Goal: Task Accomplishment & Management: Use online tool/utility

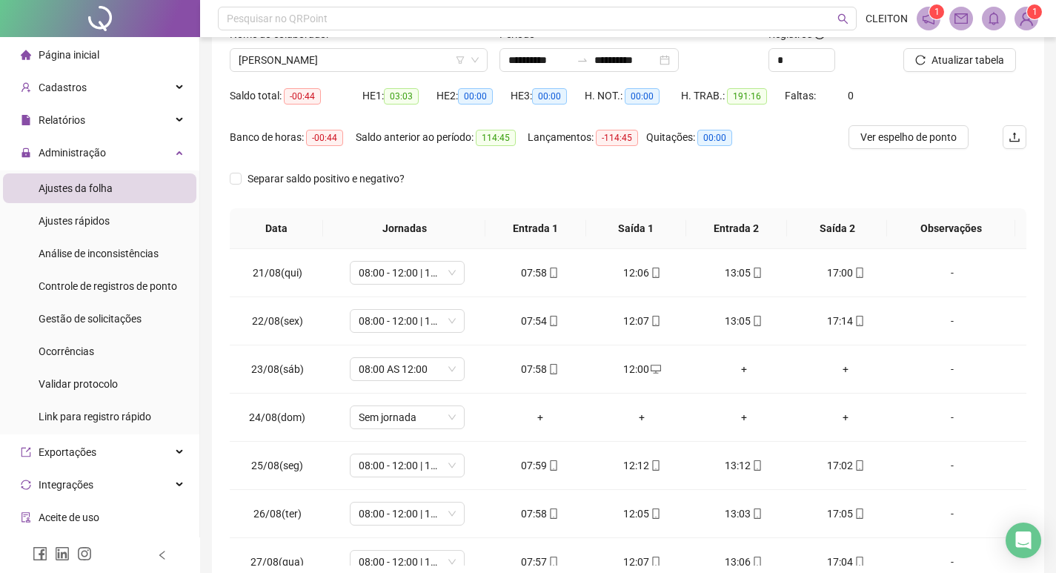
scroll to position [110, 0]
click at [297, 56] on span "[PERSON_NAME]" at bounding box center [359, 60] width 240 height 22
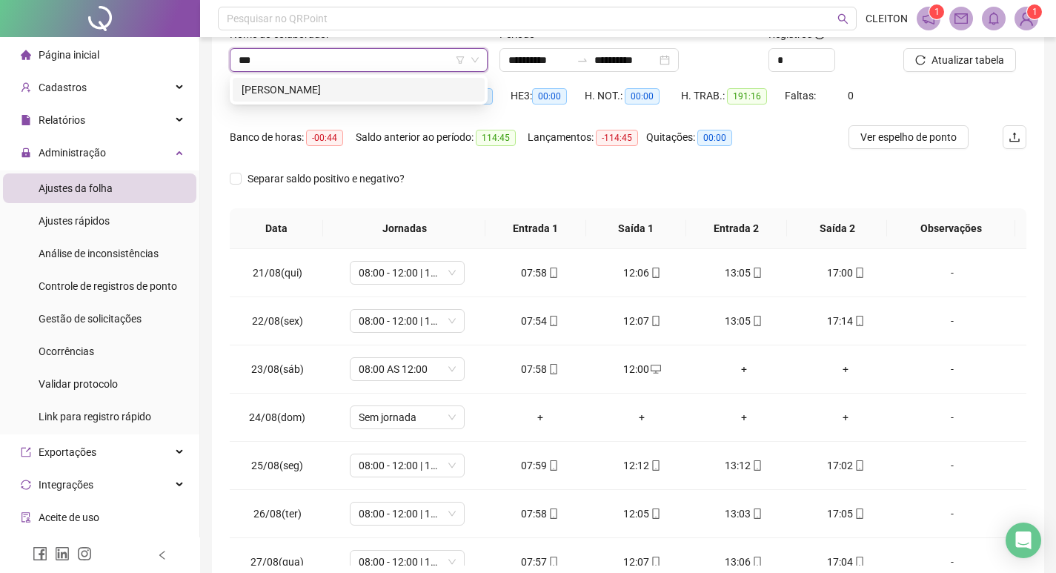
scroll to position [0, 0]
type input "*******"
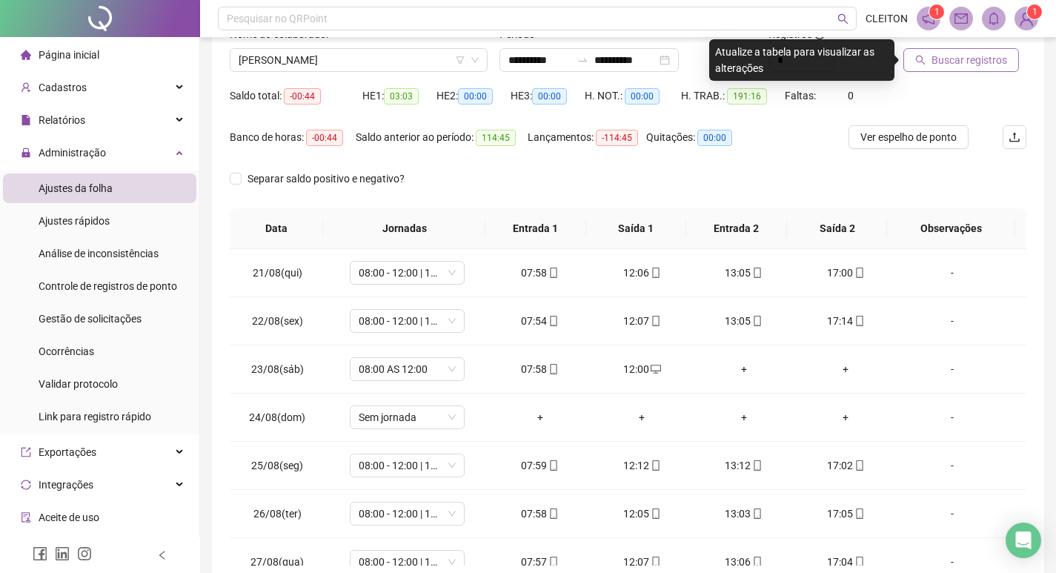
click at [950, 61] on span "Buscar registros" at bounding box center [970, 60] width 76 height 16
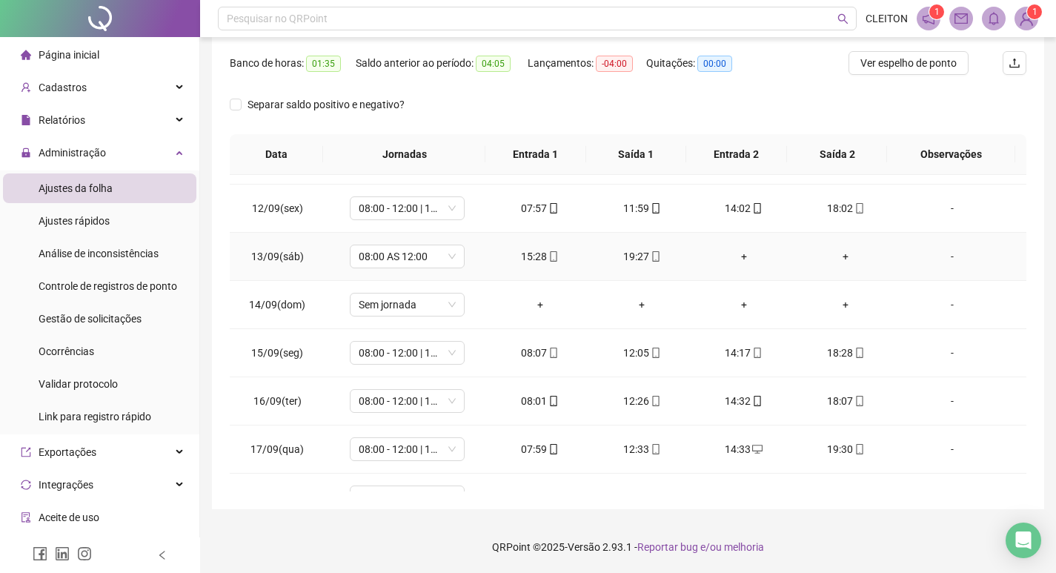
scroll to position [1129, 0]
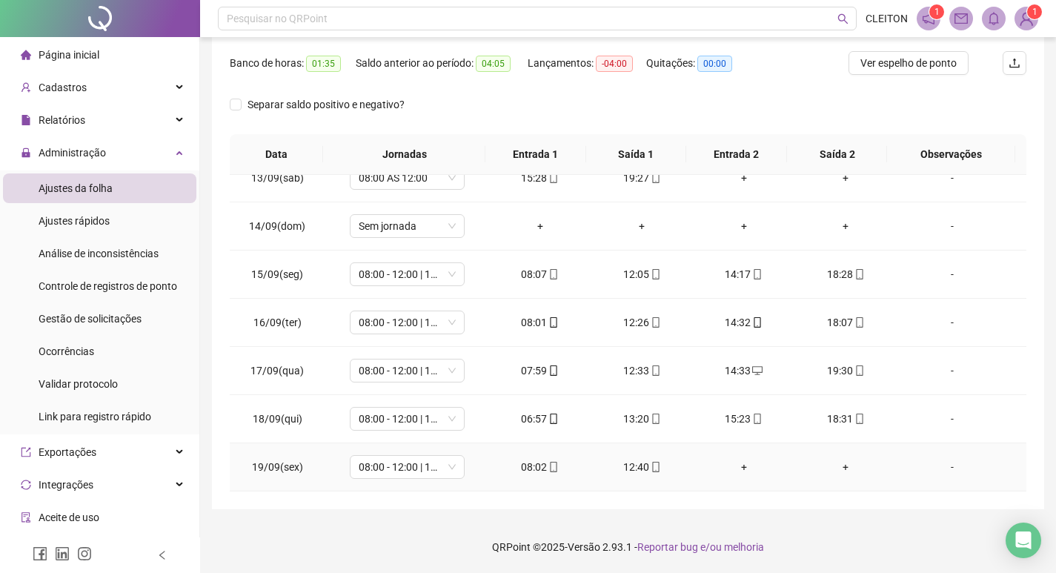
click at [740, 465] on div "+" at bounding box center [744, 467] width 79 height 16
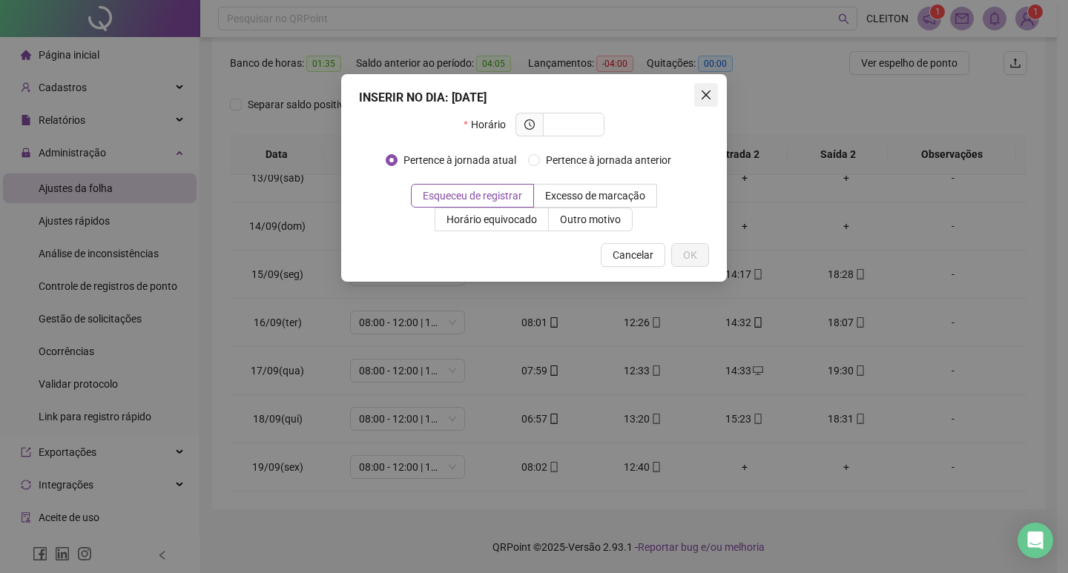
click at [702, 94] on icon "close" at bounding box center [706, 95] width 12 height 12
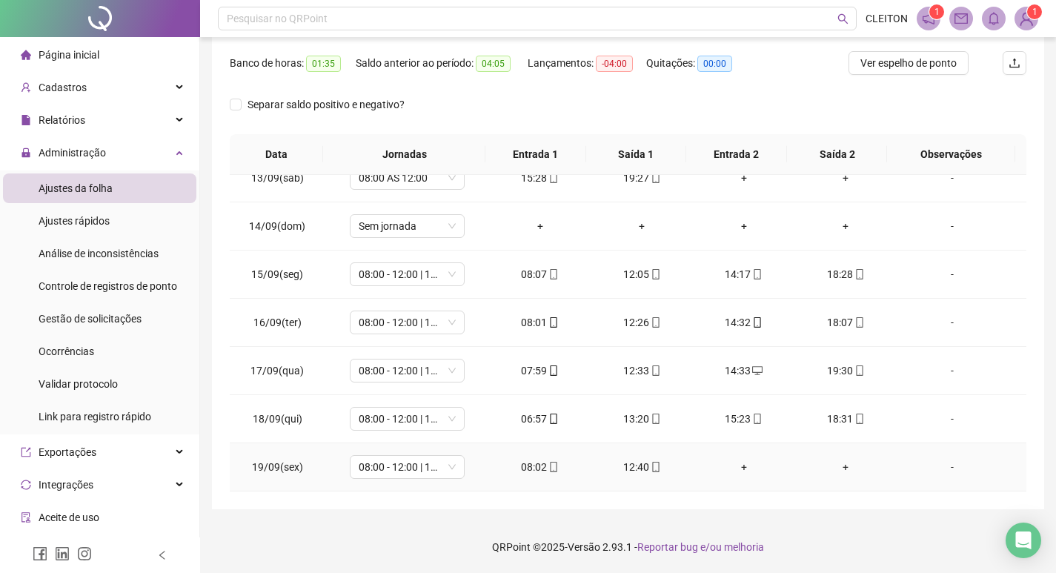
drag, startPoint x: 735, startPoint y: 463, endPoint x: 729, endPoint y: 414, distance: 49.3
click at [734, 463] on div "+" at bounding box center [744, 467] width 79 height 16
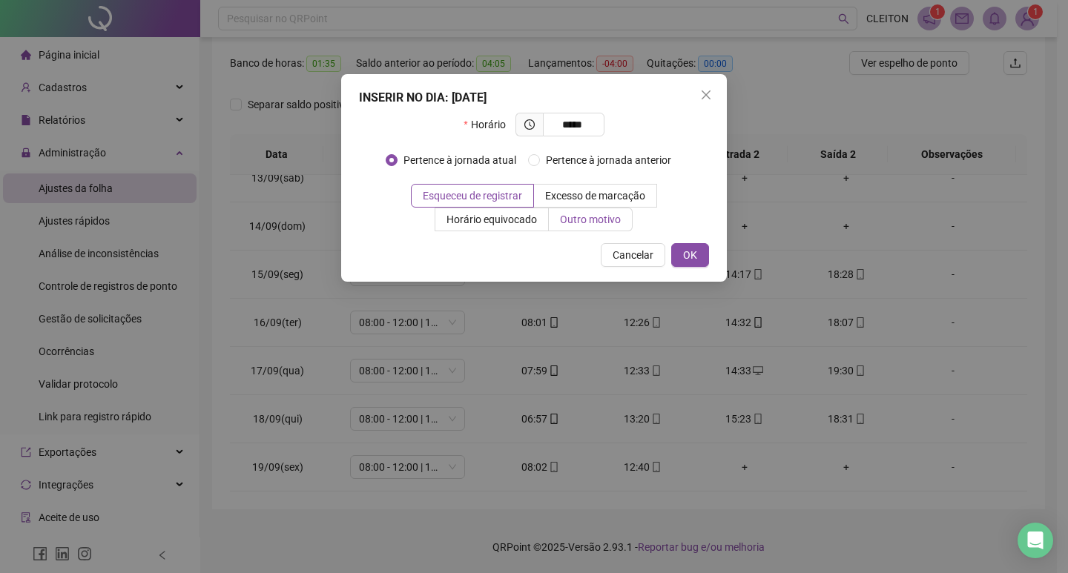
type input "*****"
click at [578, 217] on span "Outro motivo" at bounding box center [590, 220] width 61 height 12
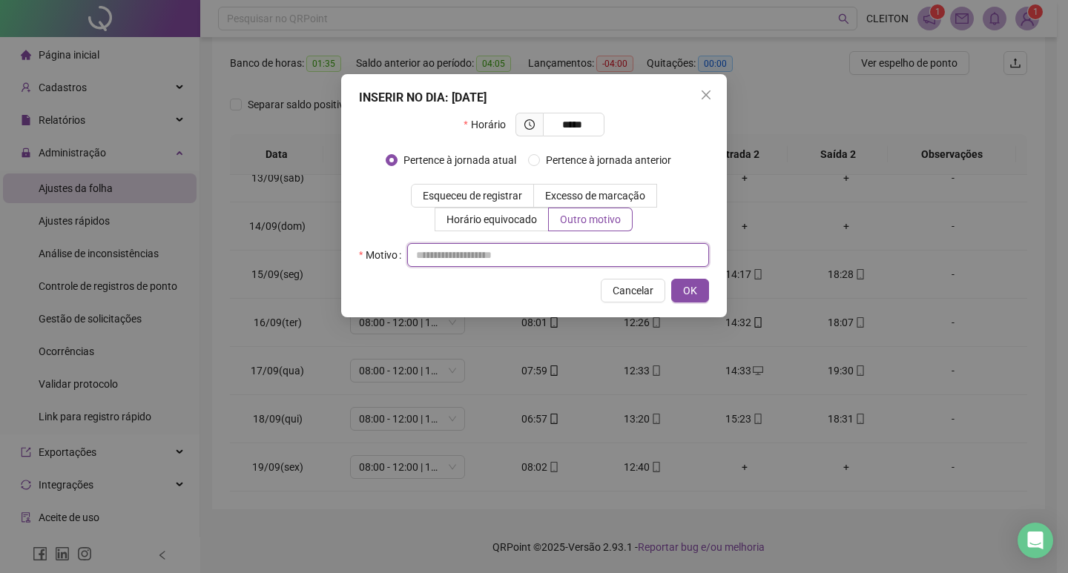
click at [568, 254] on input "text" at bounding box center [558, 255] width 302 height 24
type input "*"
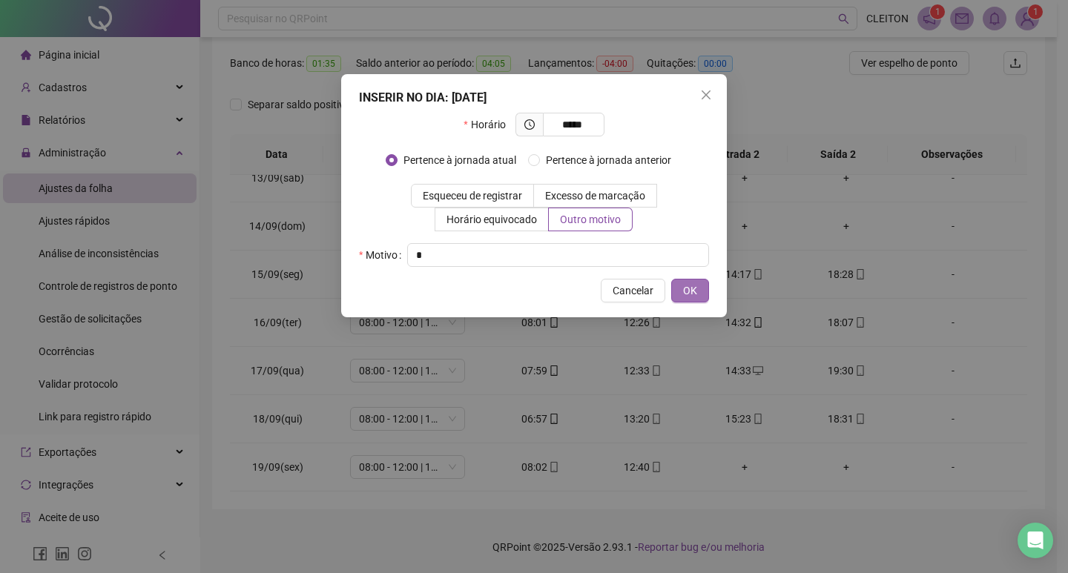
click at [690, 288] on span "OK" at bounding box center [690, 290] width 14 height 16
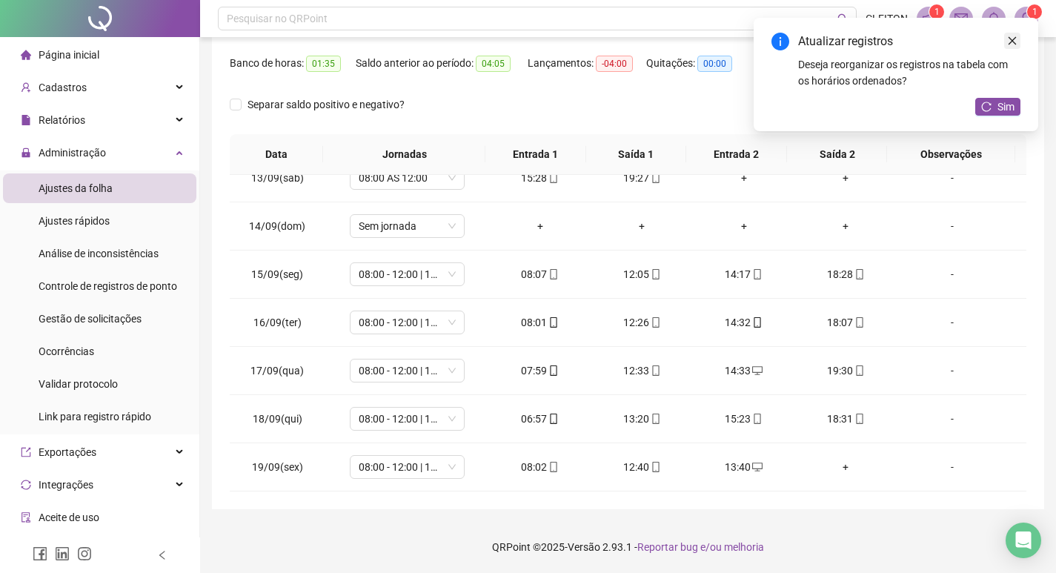
click at [1007, 40] on link "Close" at bounding box center [1013, 41] width 16 height 16
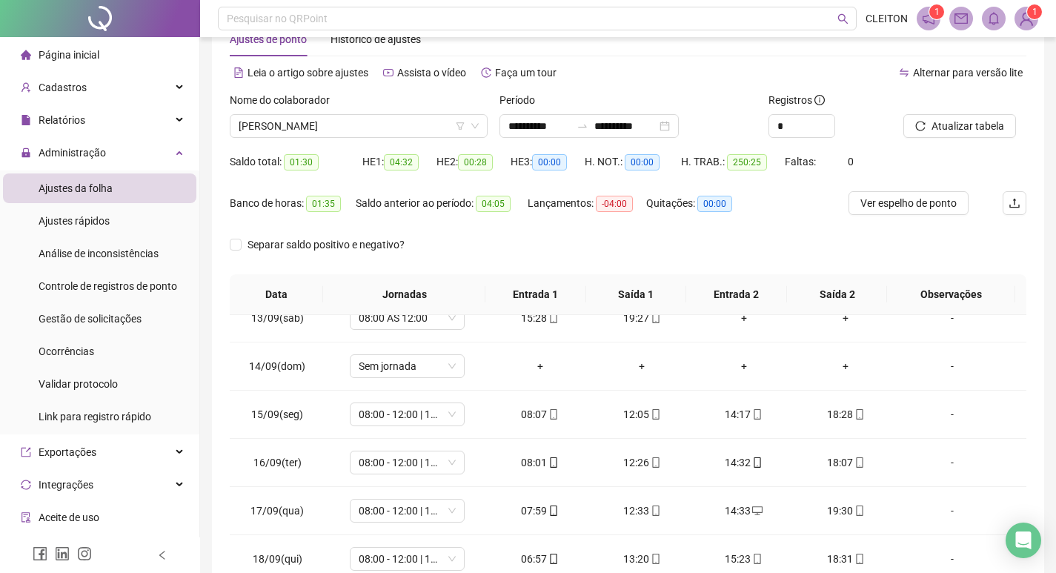
scroll to position [36, 0]
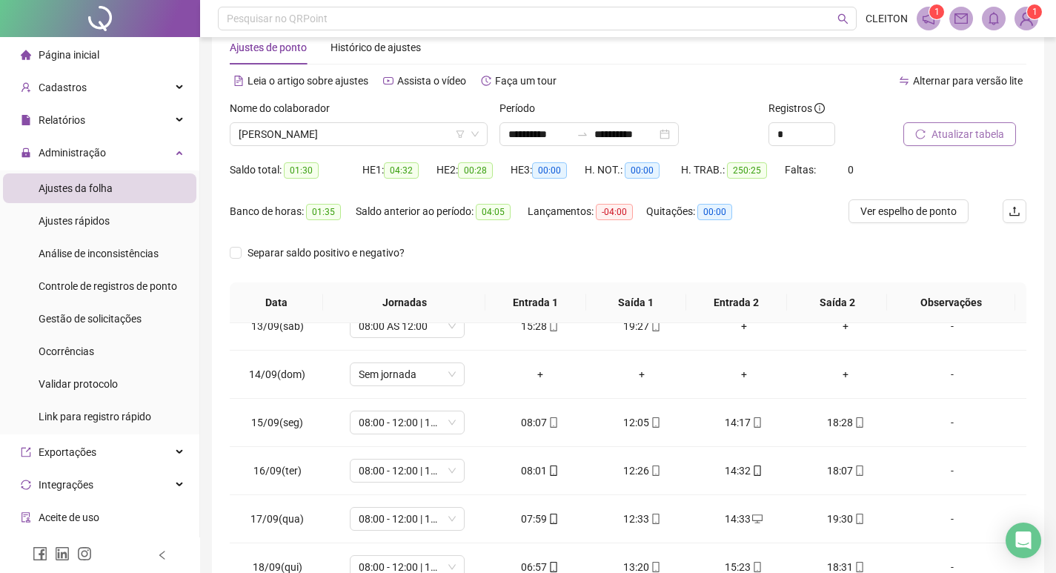
click at [985, 133] on span "Atualizar tabela" at bounding box center [968, 134] width 73 height 16
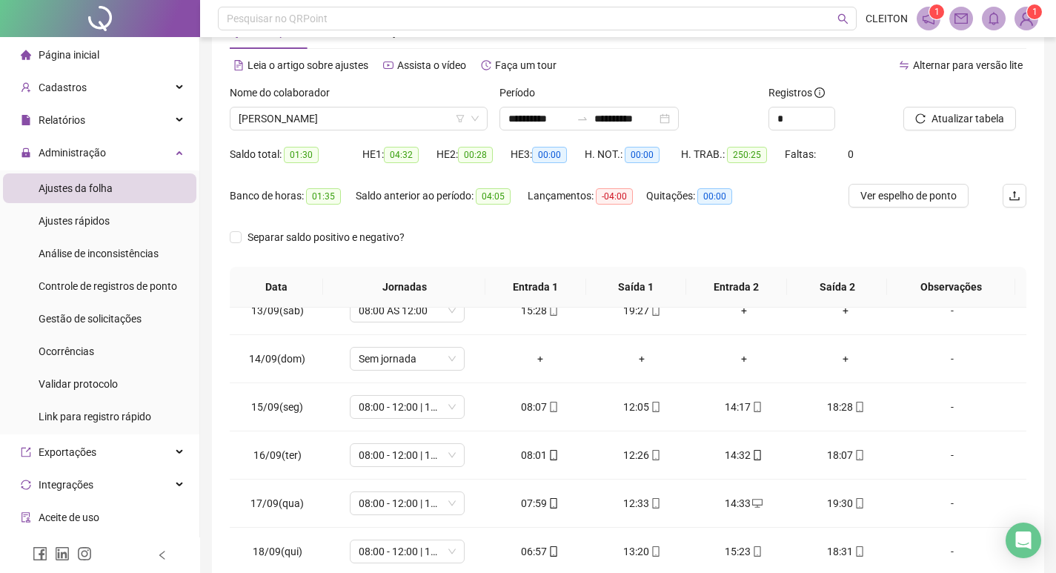
scroll to position [185, 0]
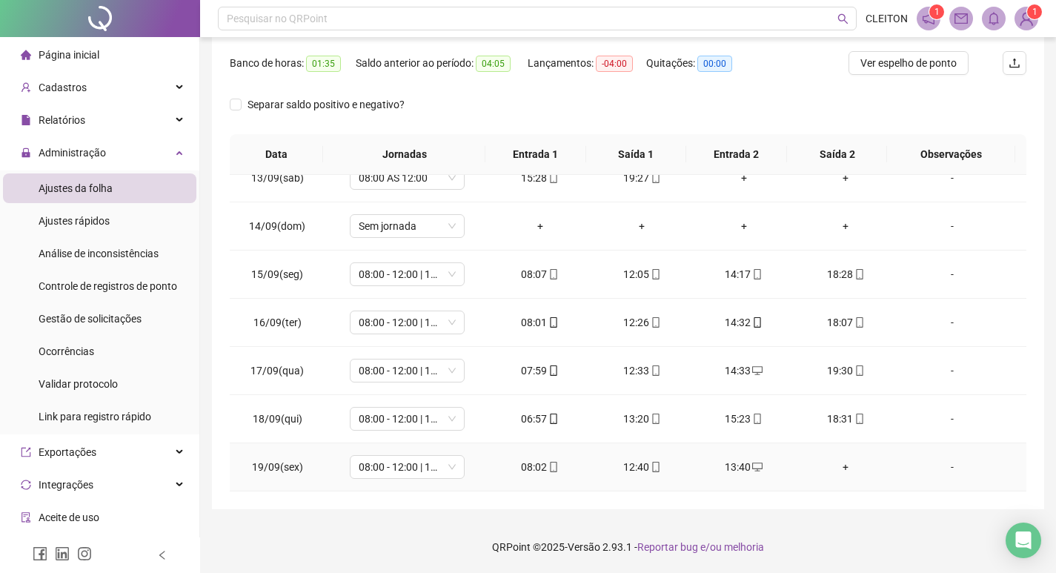
click at [729, 472] on div "13:40" at bounding box center [744, 467] width 79 height 16
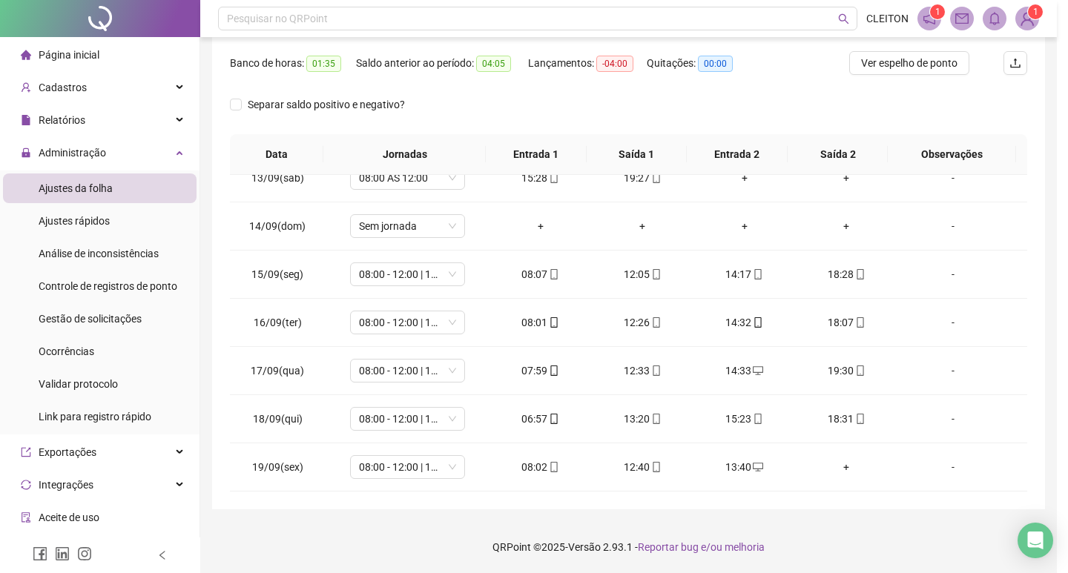
type input "**********"
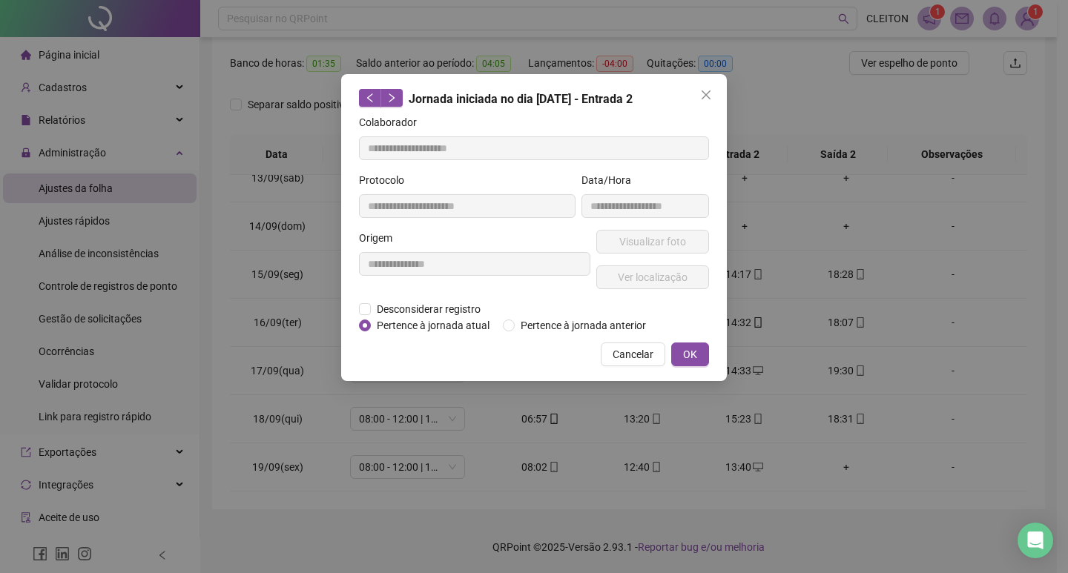
click at [431, 300] on div "**********" at bounding box center [474, 265] width 237 height 71
click at [420, 305] on span "Desconsiderar registro" at bounding box center [429, 309] width 116 height 16
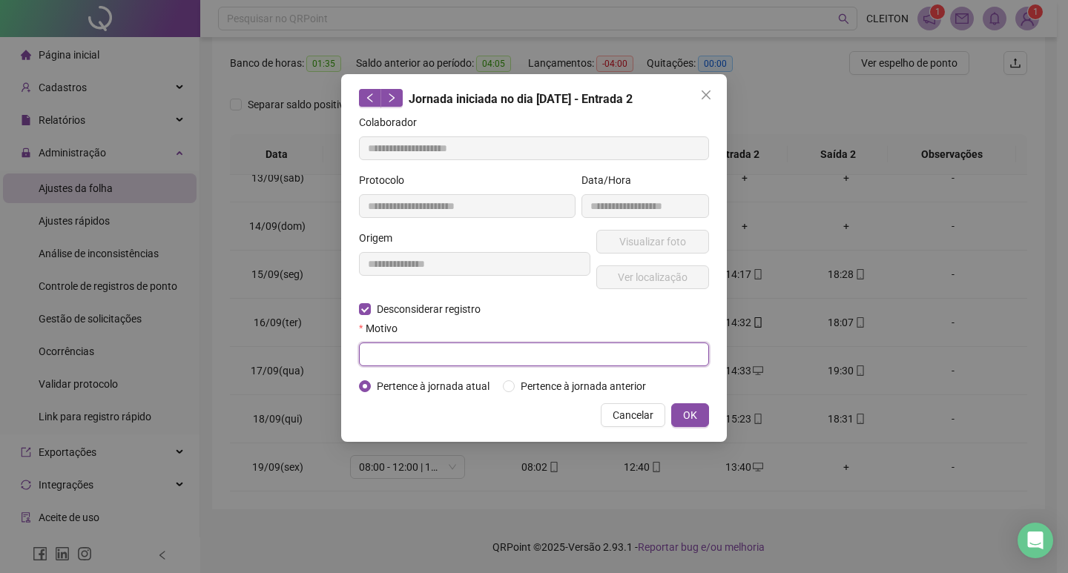
click at [409, 345] on input "text" at bounding box center [534, 355] width 350 height 24
type input "*"
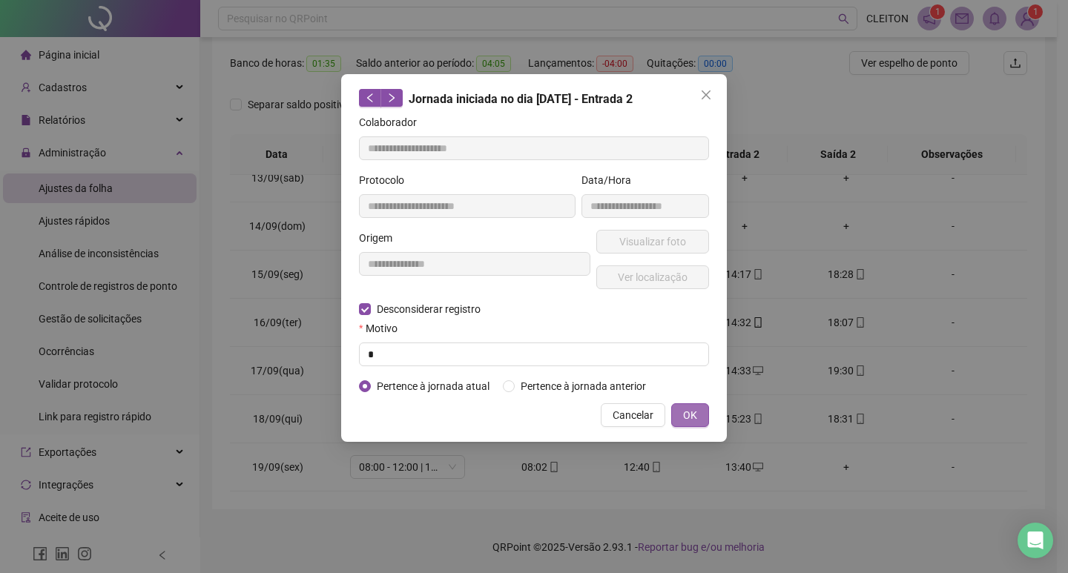
click at [684, 415] on span "OK" at bounding box center [690, 415] width 14 height 16
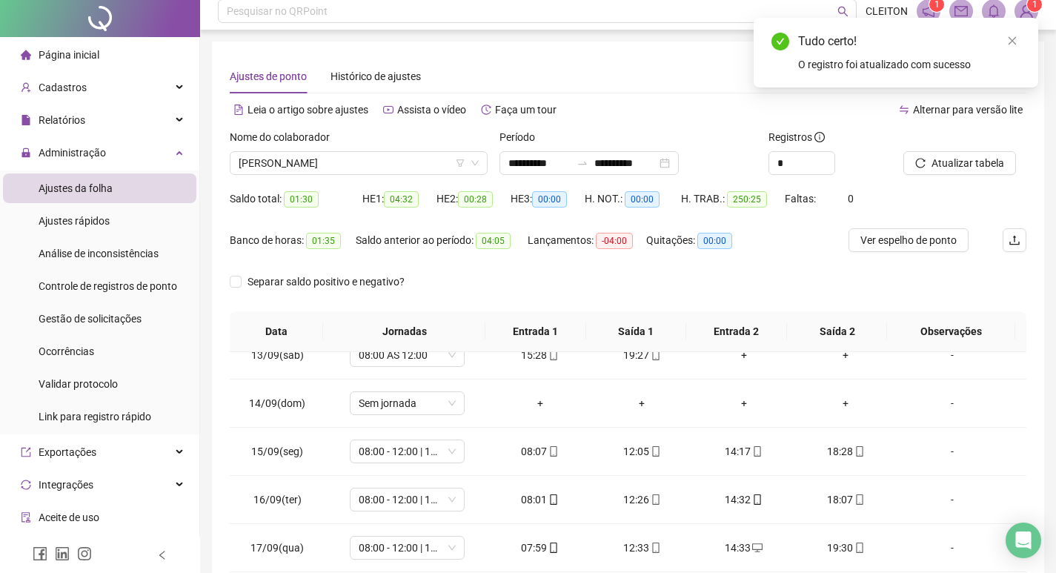
scroll to position [0, 0]
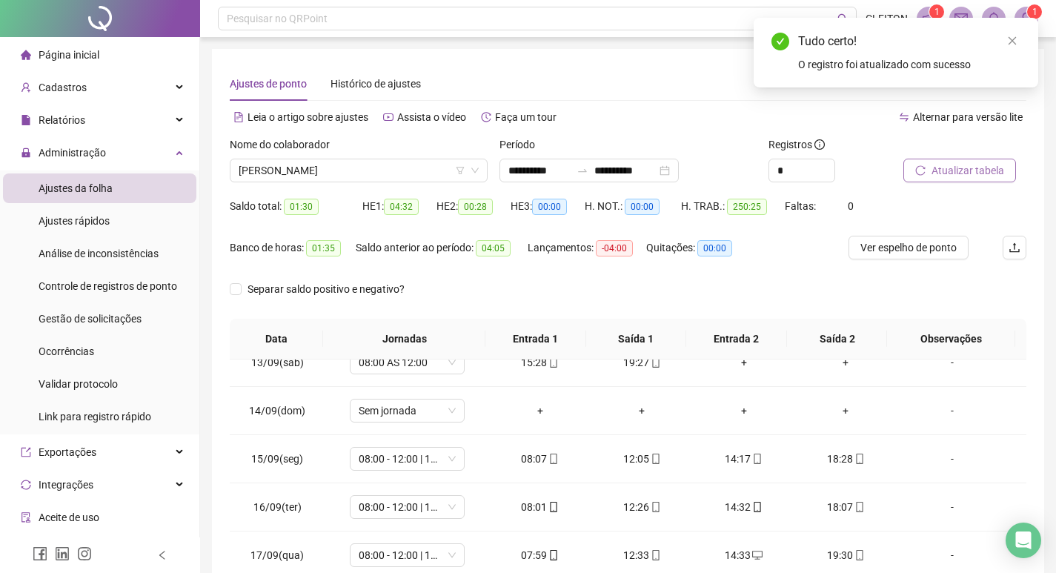
click at [965, 171] on span "Atualizar tabela" at bounding box center [968, 170] width 73 height 16
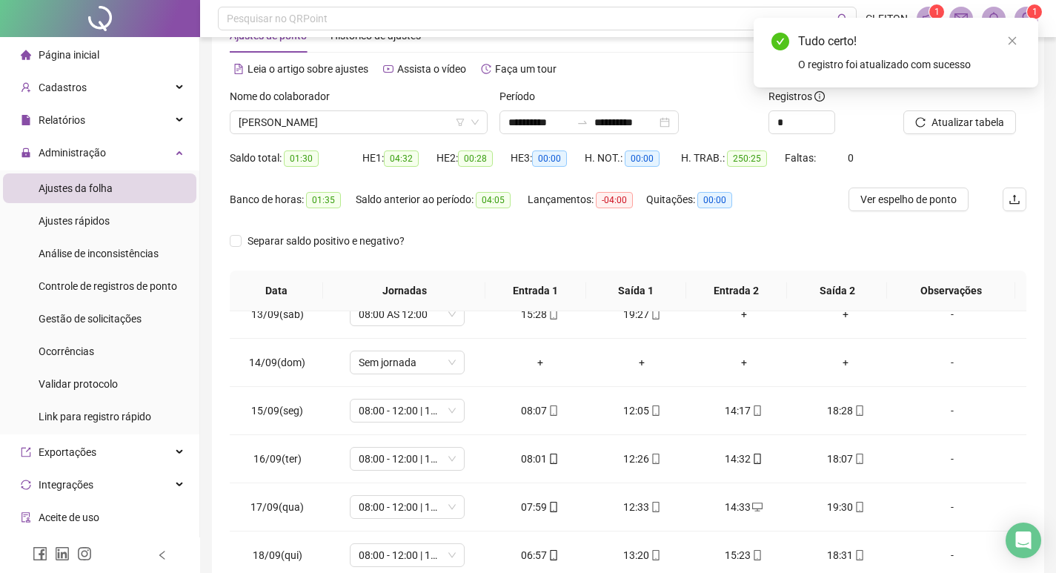
scroll to position [185, 0]
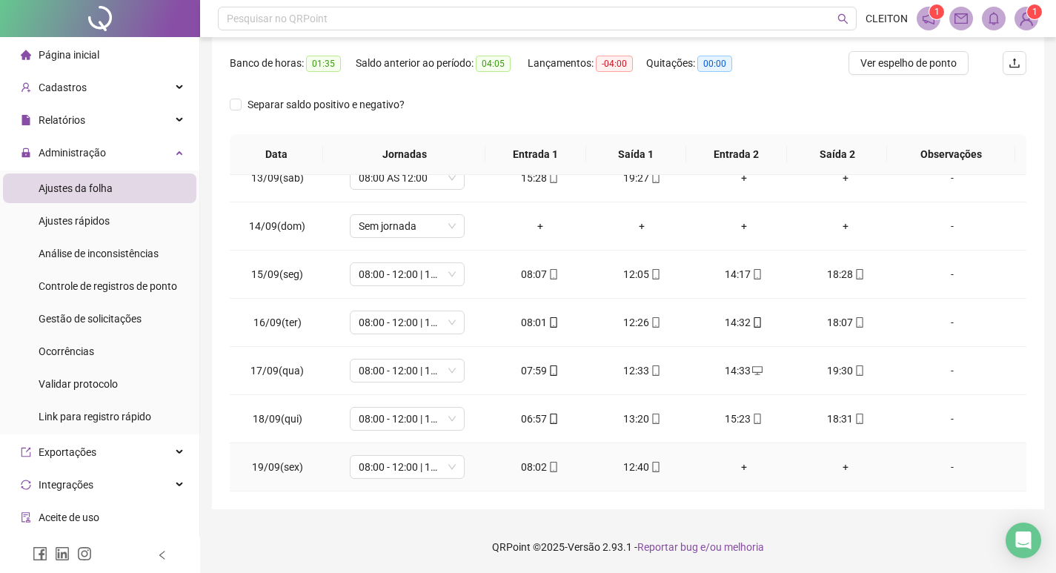
click at [738, 470] on div "+" at bounding box center [744, 467] width 79 height 16
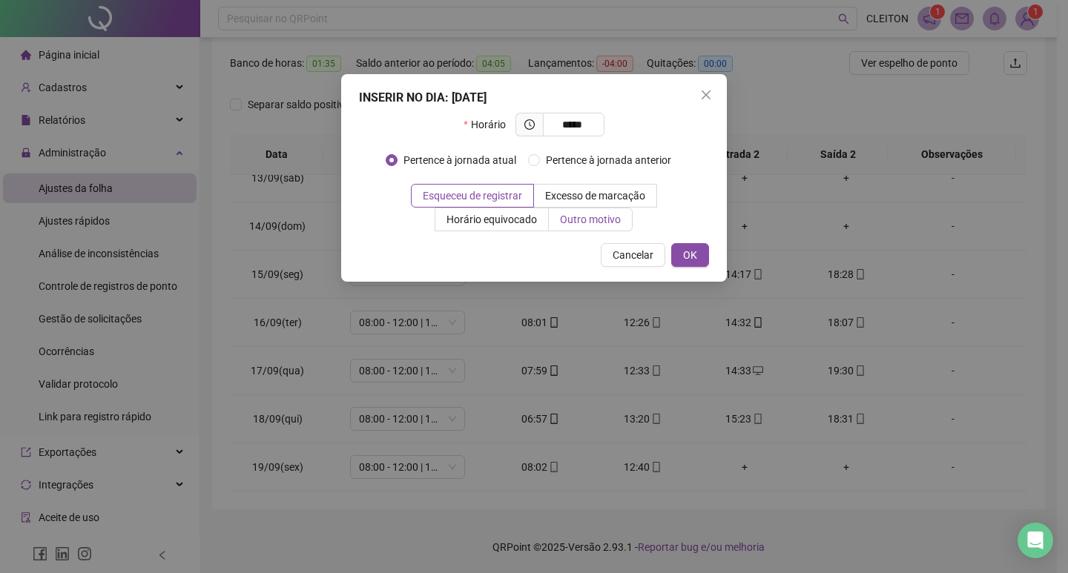
type input "*****"
click at [593, 220] on span "Outro motivo" at bounding box center [590, 220] width 61 height 12
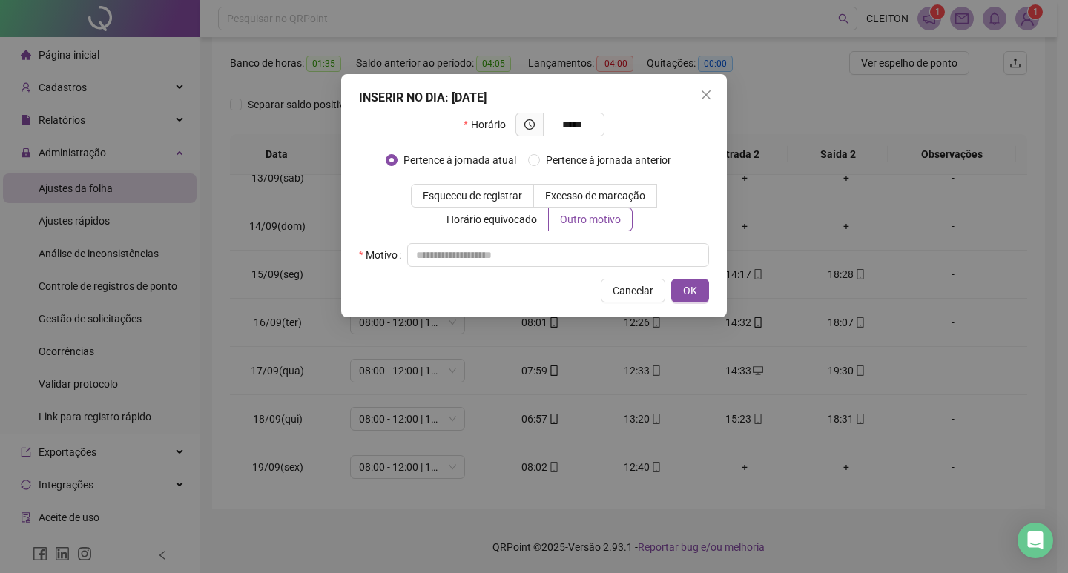
click at [500, 242] on div "Horário ***** Pertence à jornada atual [GEOGRAPHIC_DATA] à jornada anterior Esq…" at bounding box center [534, 190] width 350 height 154
click at [500, 244] on input "text" at bounding box center [558, 255] width 302 height 24
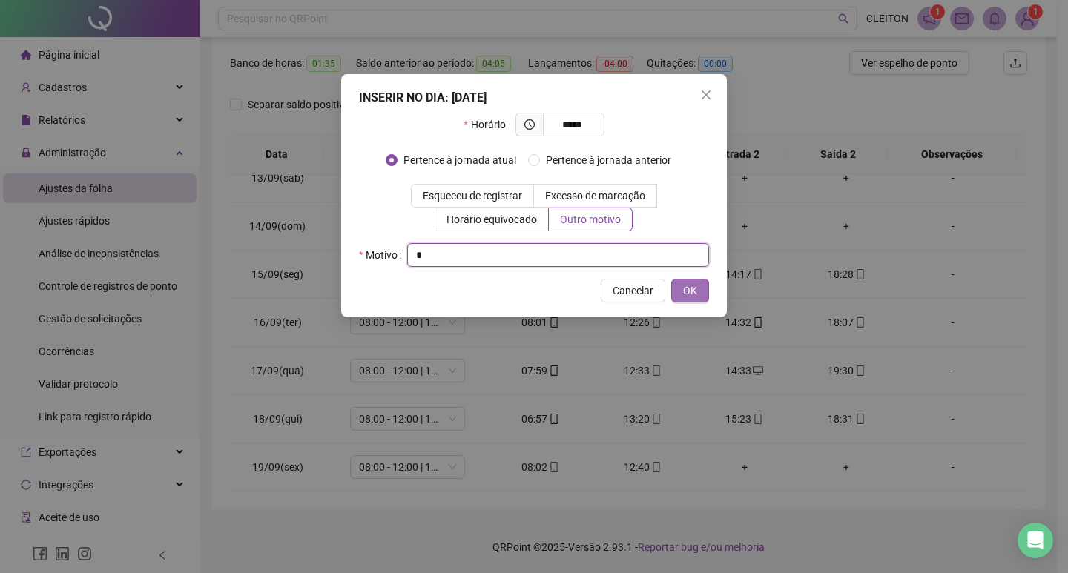
type input "*"
click at [699, 294] on button "OK" at bounding box center [690, 291] width 38 height 24
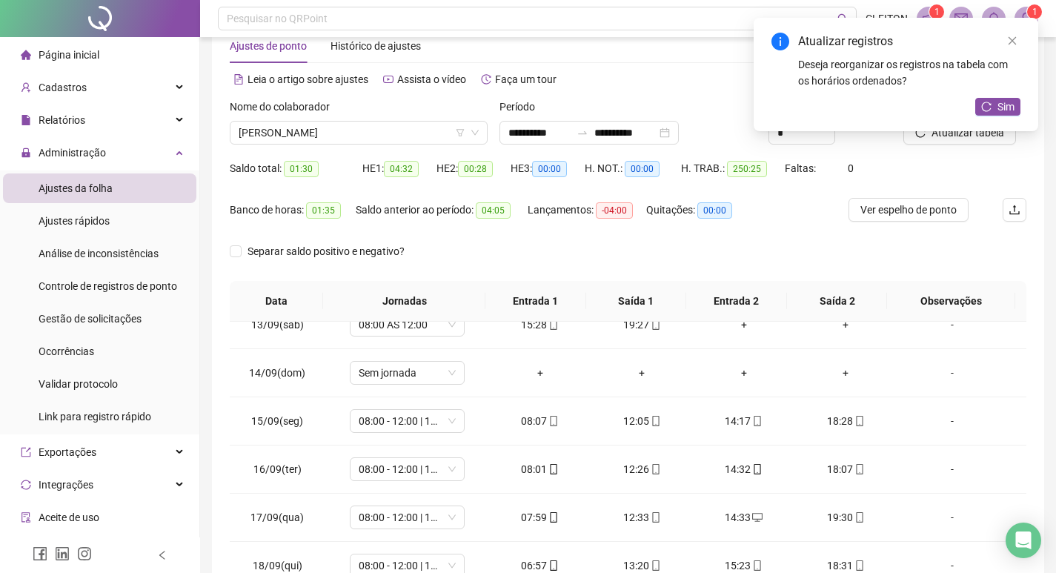
scroll to position [36, 0]
click at [988, 108] on icon "reload" at bounding box center [987, 107] width 10 height 10
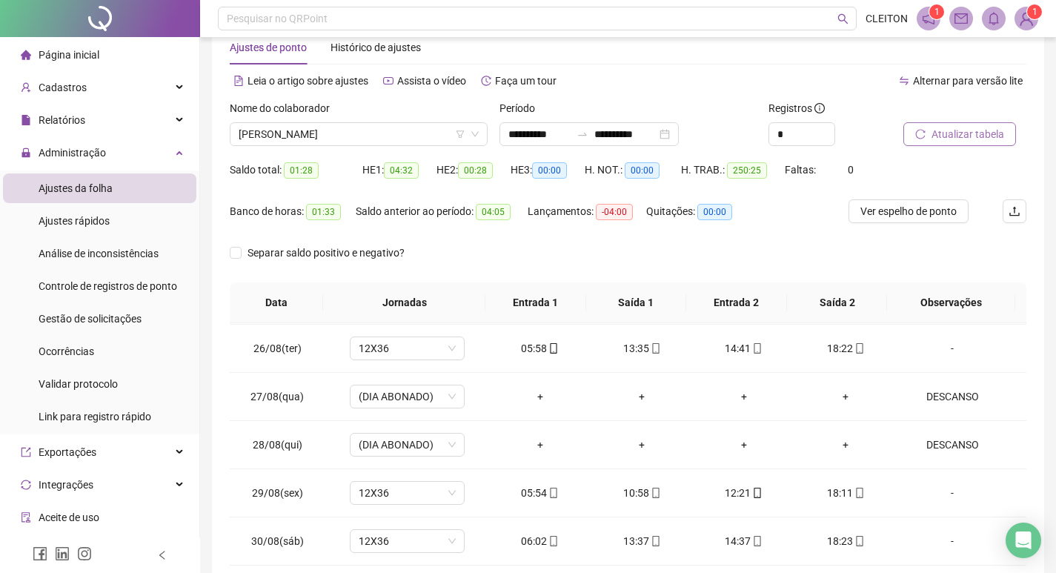
click at [952, 131] on span "Atualizar tabela" at bounding box center [968, 134] width 73 height 16
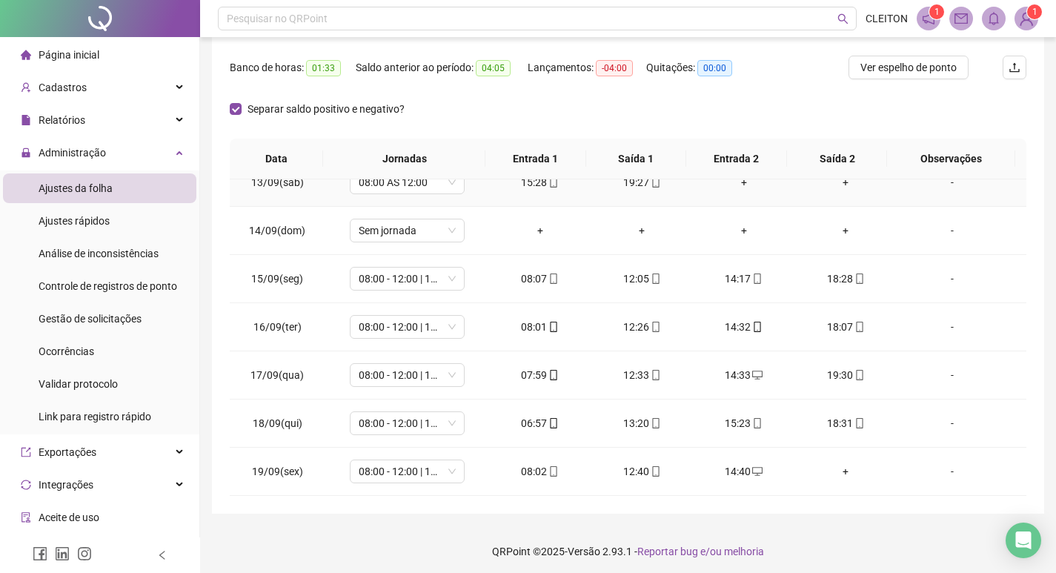
scroll to position [185, 0]
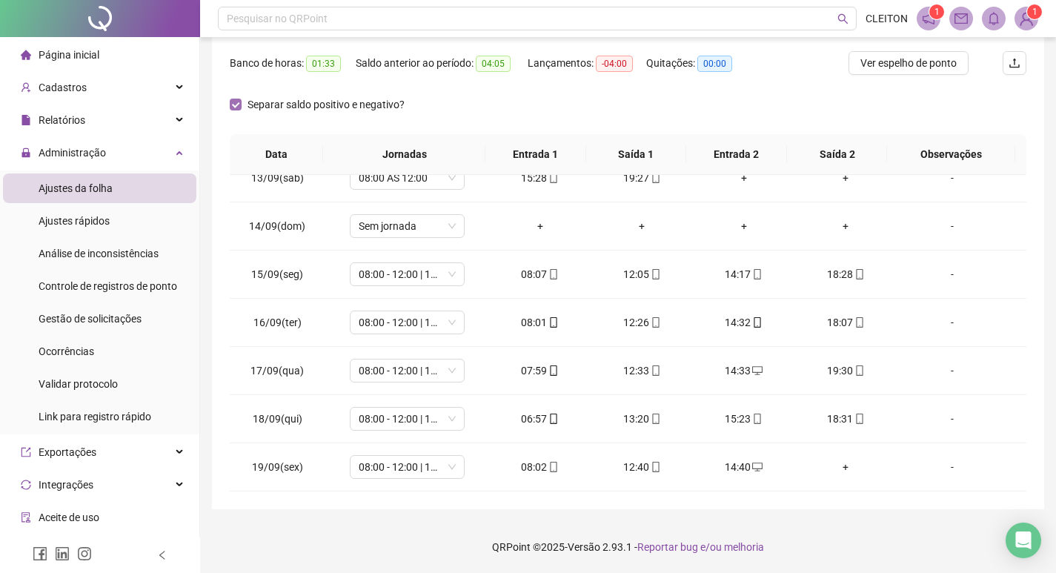
click at [239, 111] on label "Separar saldo positivo e negativo?" at bounding box center [320, 104] width 181 height 16
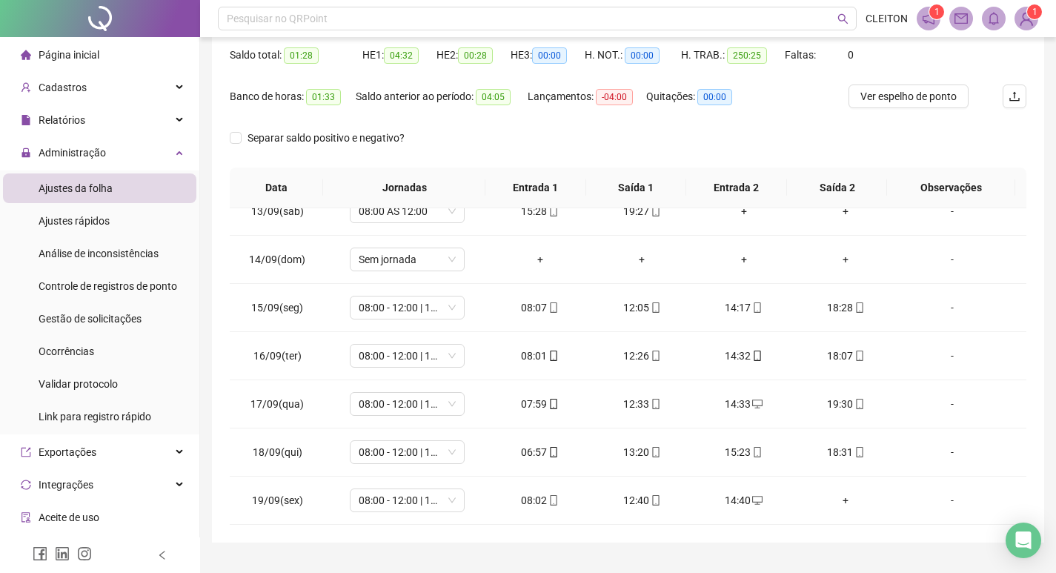
scroll to position [36, 0]
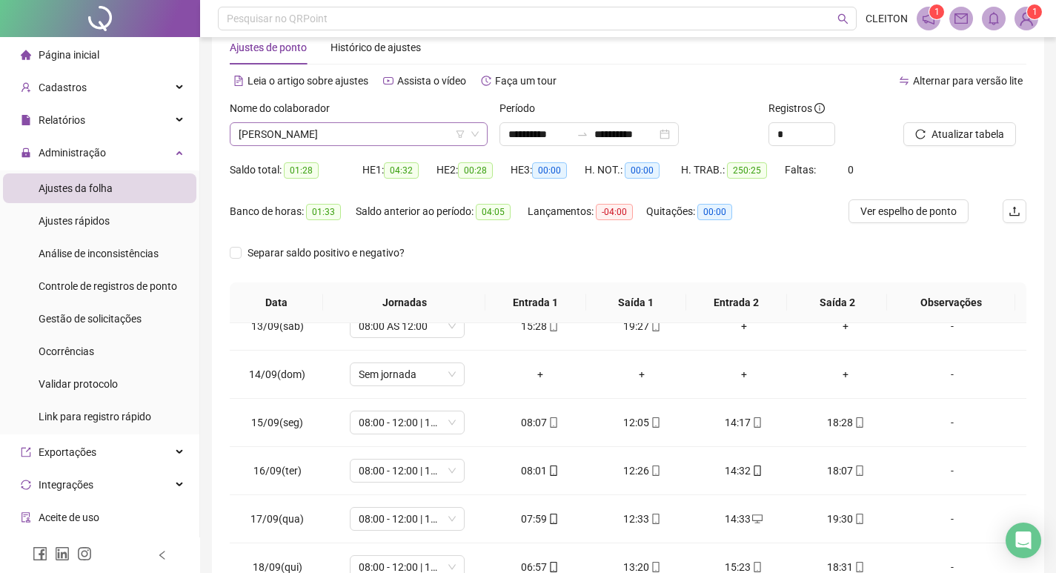
click at [372, 137] on span "[PERSON_NAME]" at bounding box center [359, 134] width 240 height 22
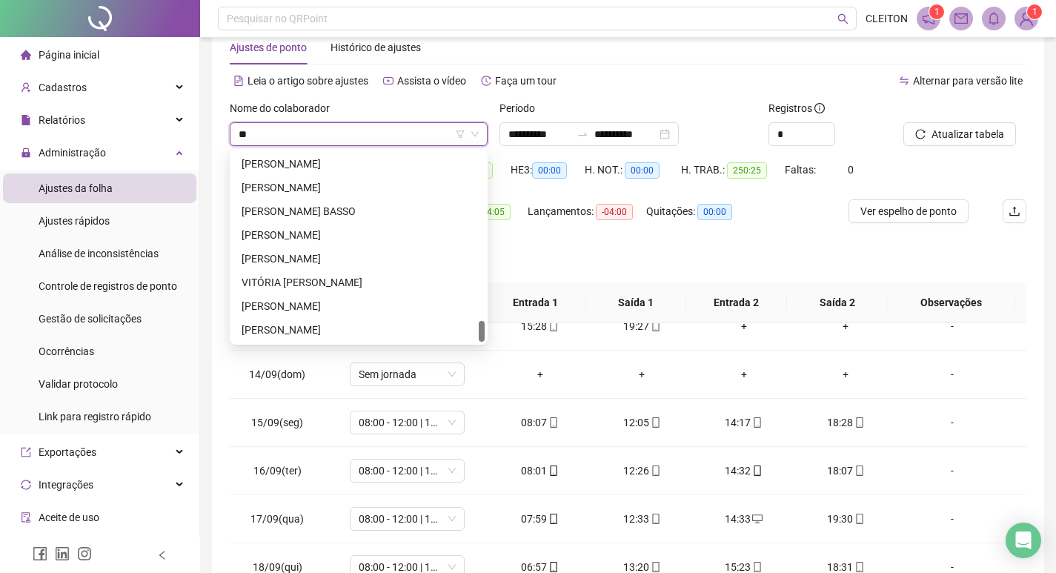
scroll to position [0, 0]
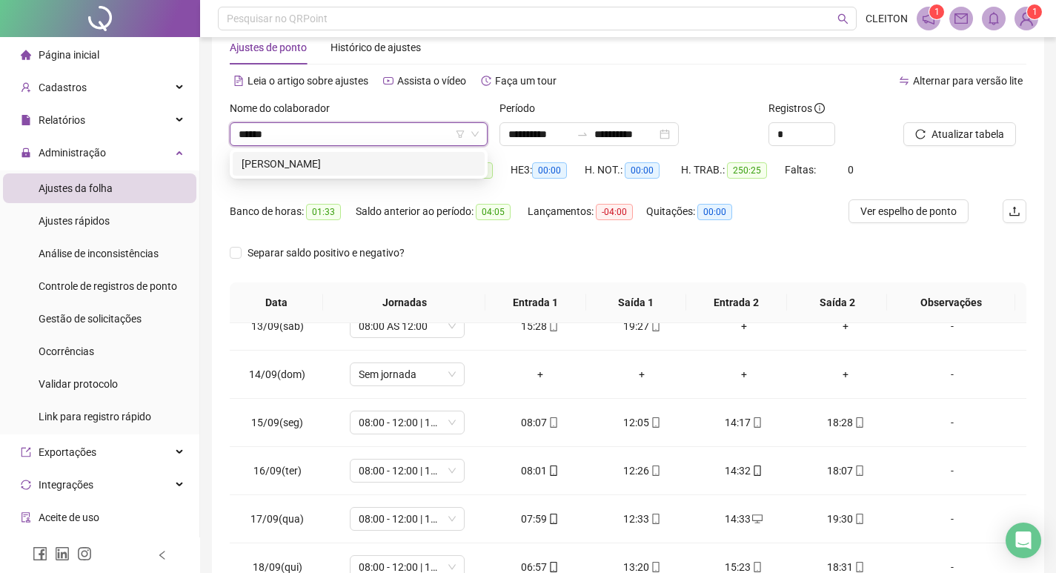
type input "*******"
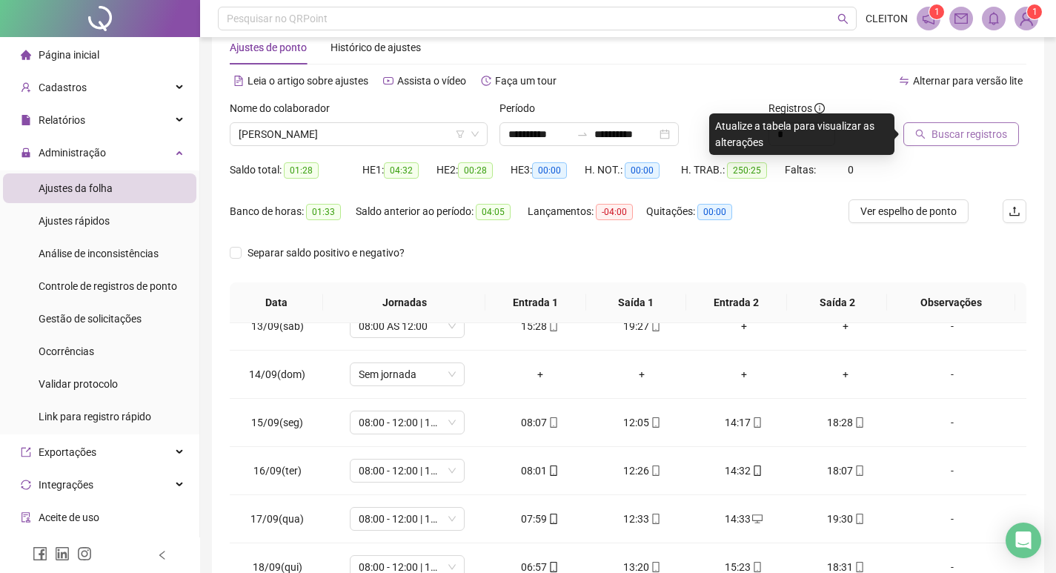
click at [988, 122] on button "Buscar registros" at bounding box center [962, 134] width 116 height 24
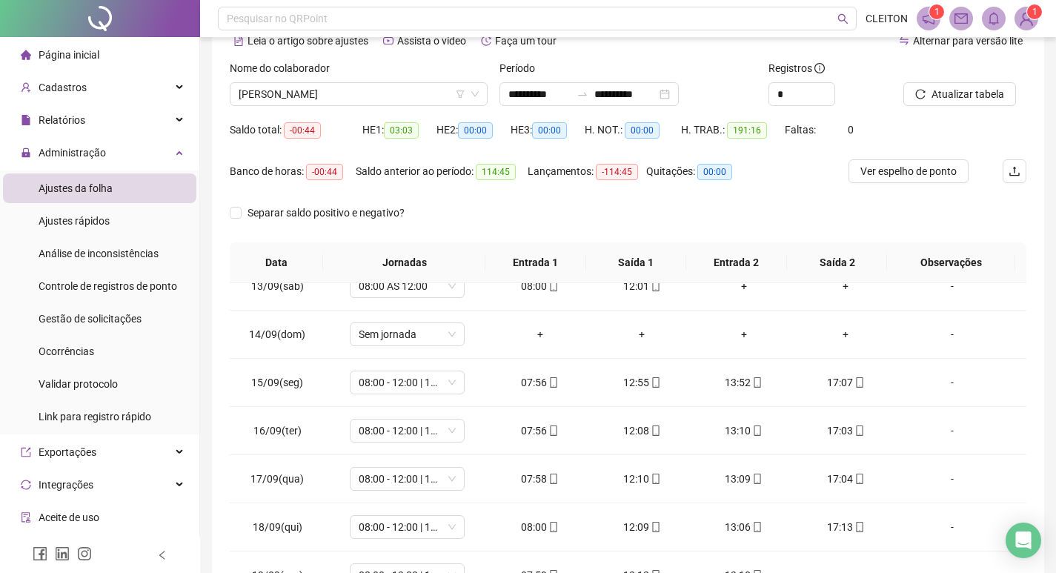
scroll to position [185, 0]
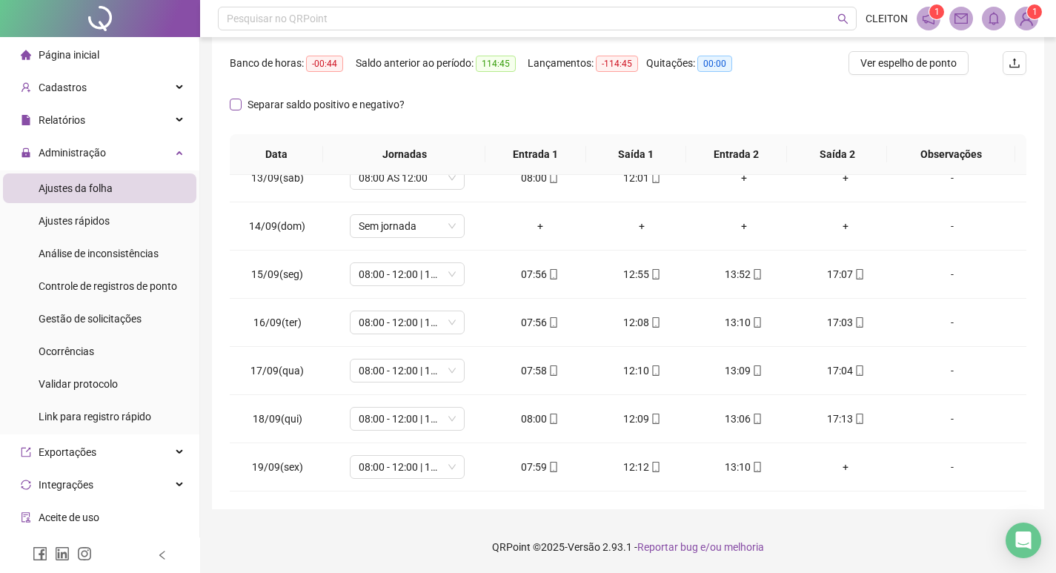
click at [244, 102] on span "Separar saldo positivo e negativo?" at bounding box center [326, 104] width 169 height 16
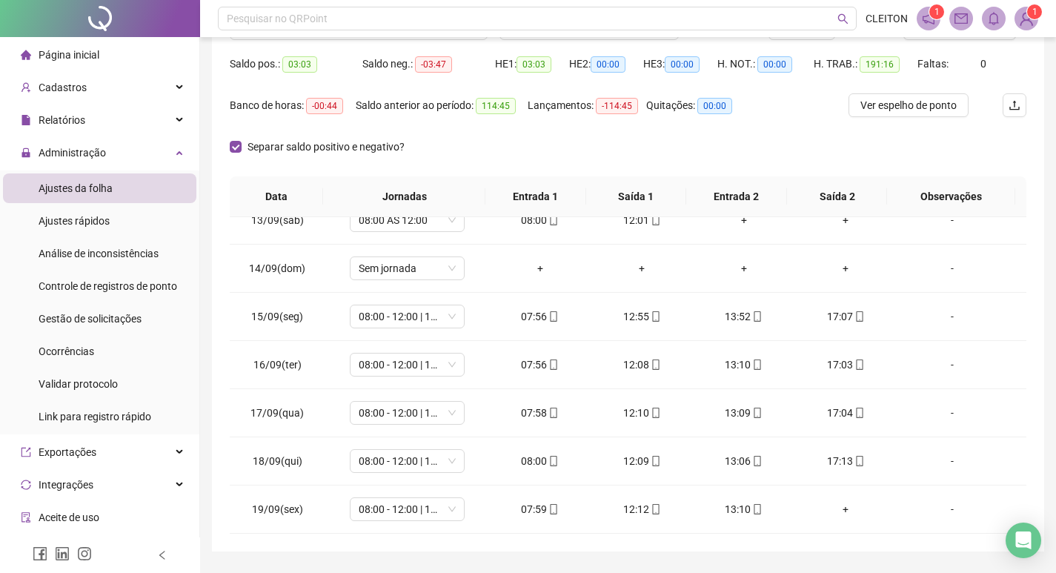
scroll to position [0, 0]
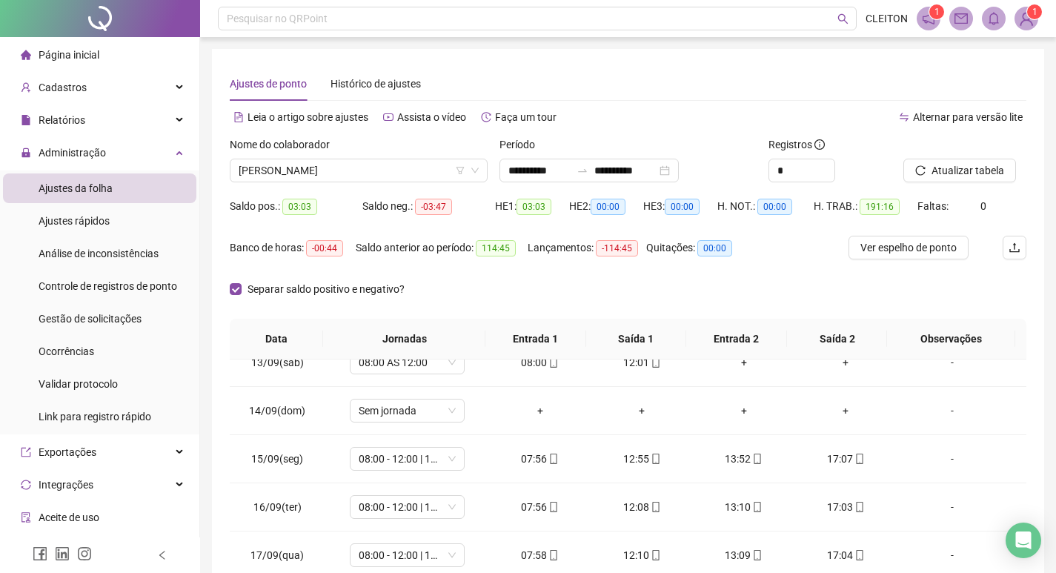
click at [500, 297] on div "Separar saldo positivo e negativo?" at bounding box center [628, 298] width 797 height 42
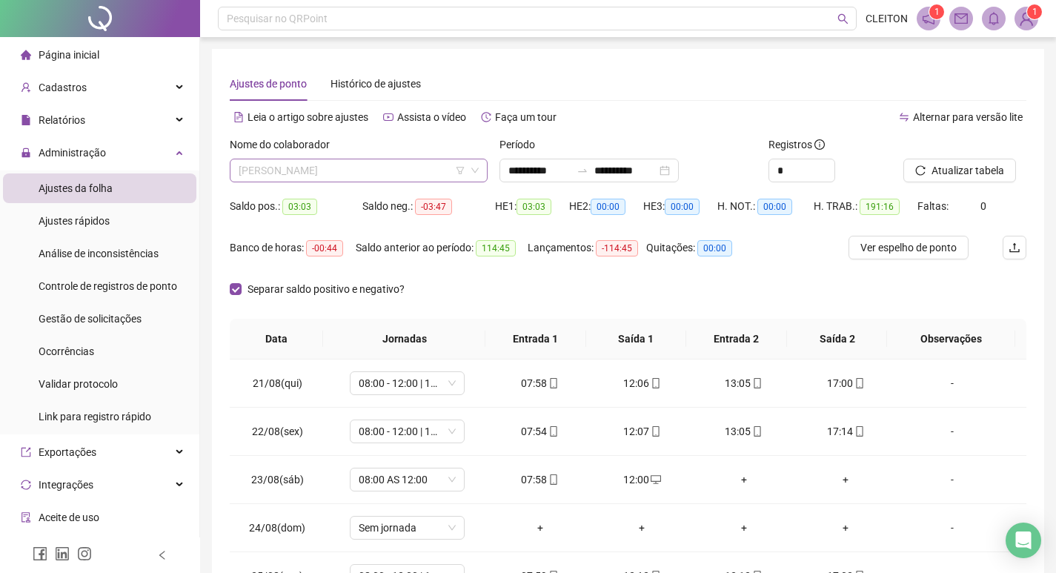
click at [350, 166] on span "[PERSON_NAME]" at bounding box center [359, 170] width 240 height 22
drag, startPoint x: 403, startPoint y: 178, endPoint x: 674, endPoint y: 172, distance: 270.7
click at [403, 178] on span "[PERSON_NAME]" at bounding box center [359, 170] width 240 height 22
click at [920, 167] on icon "reload" at bounding box center [921, 170] width 10 height 10
